Goal: Navigation & Orientation: Find specific page/section

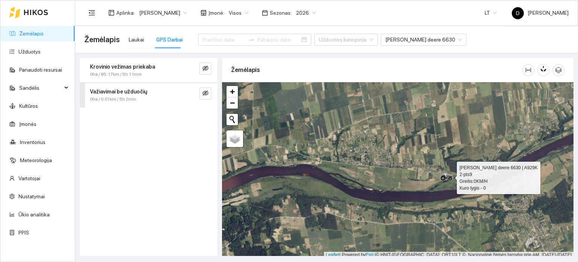
scroll to position [2, 0]
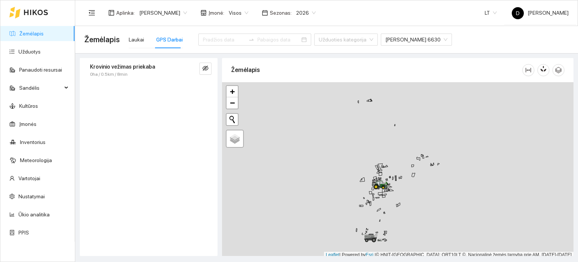
click at [26, 12] on icon at bounding box center [36, 12] width 24 height 5
